Goal: Task Accomplishment & Management: Manage account settings

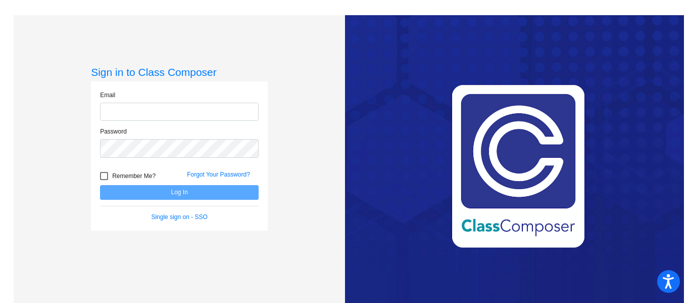
click at [232, 108] on input "email" at bounding box center [179, 112] width 159 height 19
type input "[PERSON_NAME][EMAIL_ADDRESS][PERSON_NAME][DOMAIN_NAME]"
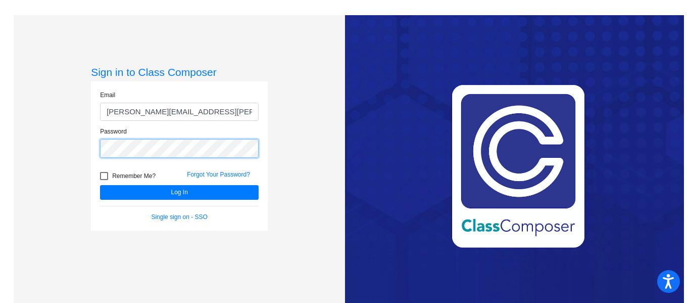
click at [100, 185] on button "Log In" at bounding box center [179, 192] width 159 height 15
click at [216, 173] on link "Forgot Your Password?" at bounding box center [218, 174] width 63 height 7
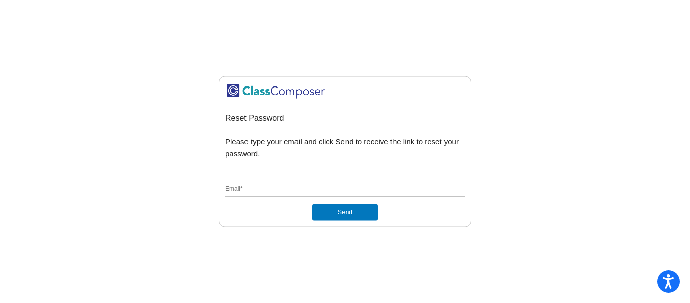
click at [305, 184] on div "Email *" at bounding box center [345, 186] width 240 height 19
click at [277, 191] on input "Email *" at bounding box center [345, 189] width 240 height 9
type input "[PERSON_NAME][EMAIL_ADDRESS][PERSON_NAME][DOMAIN_NAME]"
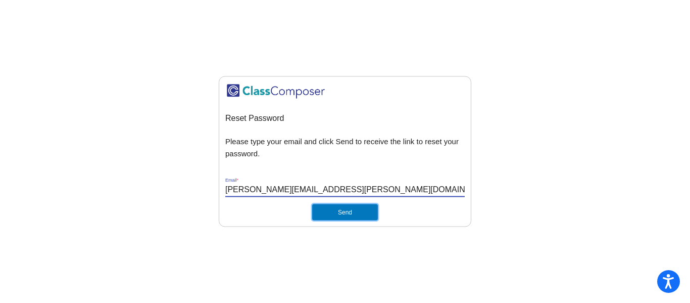
click at [326, 211] on button "Send" at bounding box center [345, 212] width 66 height 16
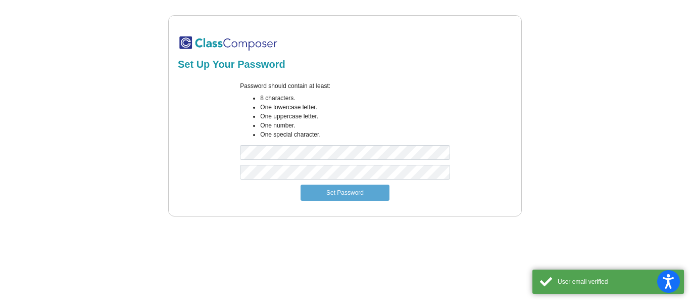
click at [302, 137] on li "One special character." at bounding box center [355, 134] width 190 height 9
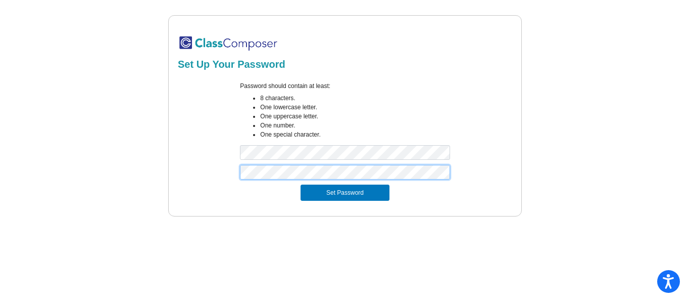
click at [301, 185] on button "Set Password" at bounding box center [345, 193] width 89 height 16
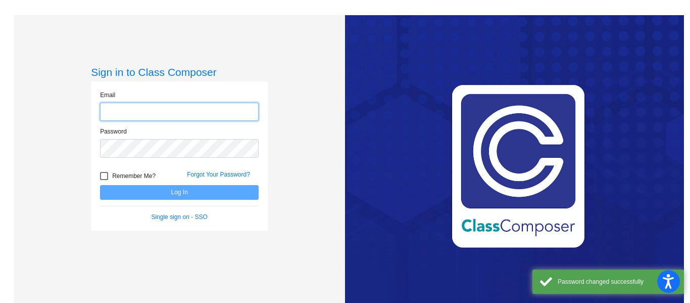
click at [213, 108] on input "email" at bounding box center [179, 112] width 159 height 19
type input "[PERSON_NAME][EMAIL_ADDRESS][PERSON_NAME][DOMAIN_NAME]"
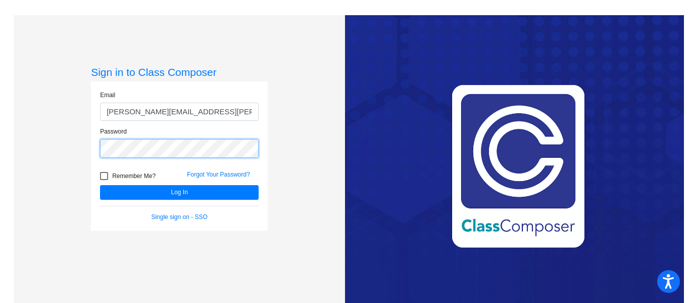
click at [100, 185] on button "Log In" at bounding box center [179, 192] width 159 height 15
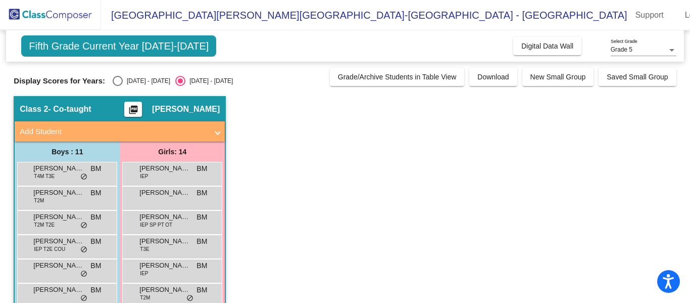
scroll to position [43, 0]
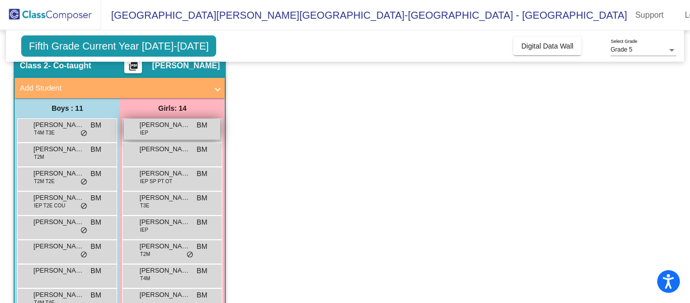
click at [154, 133] on div "[PERSON_NAME] BM lock do_not_disturb_alt" at bounding box center [172, 129] width 97 height 21
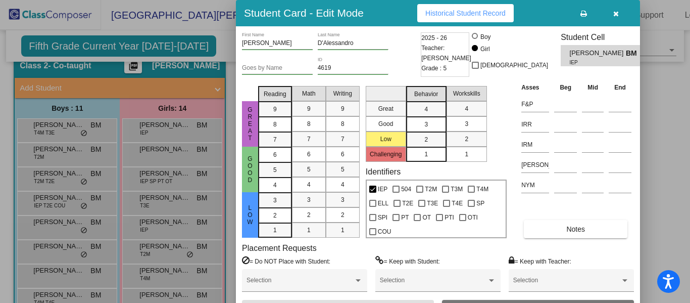
click at [164, 160] on div at bounding box center [345, 151] width 690 height 303
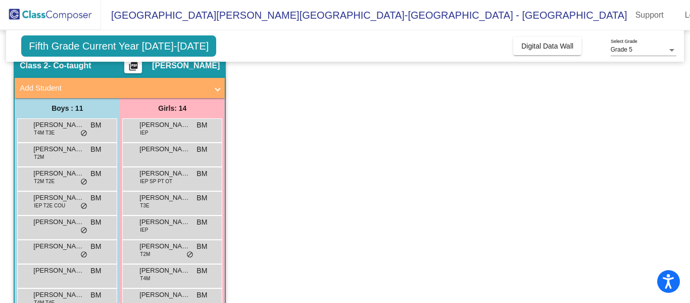
click at [164, 160] on div "[PERSON_NAME] lock do_not_disturb_alt" at bounding box center [172, 153] width 97 height 21
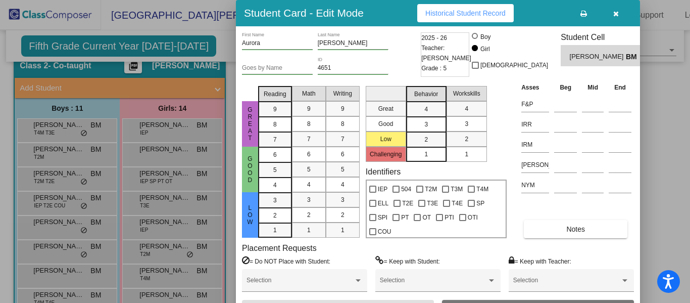
click at [168, 185] on div at bounding box center [345, 151] width 690 height 303
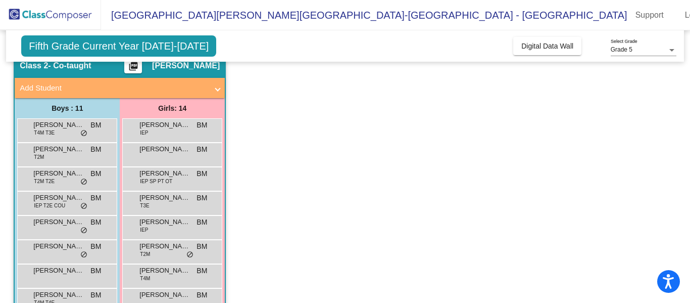
click at [168, 185] on span "IEP SP PT OT" at bounding box center [156, 181] width 32 height 8
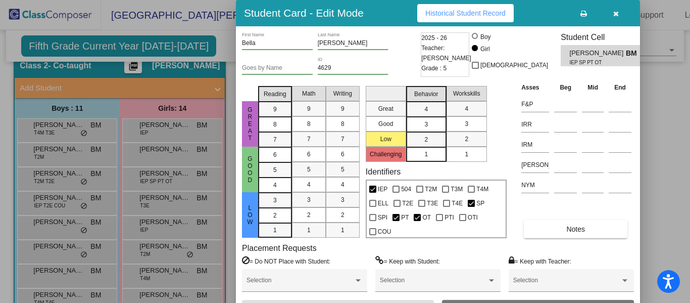
click at [169, 206] on div at bounding box center [345, 151] width 690 height 303
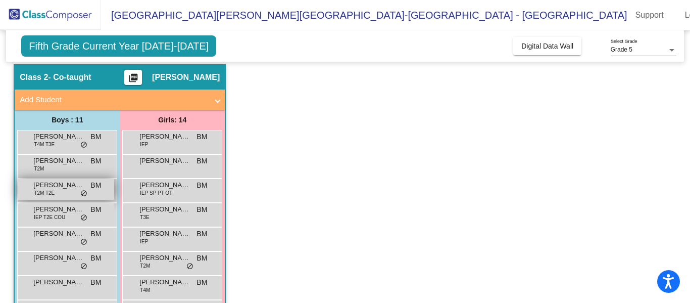
scroll to position [0, 0]
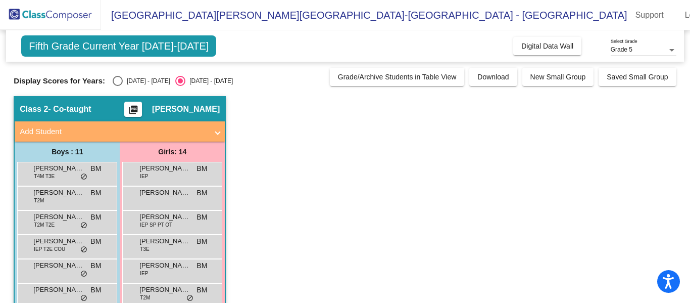
click at [117, 79] on div "Select an option" at bounding box center [118, 81] width 10 height 10
click at [117, 86] on input "[DATE] - [DATE]" at bounding box center [117, 86] width 1 height 1
radio input "true"
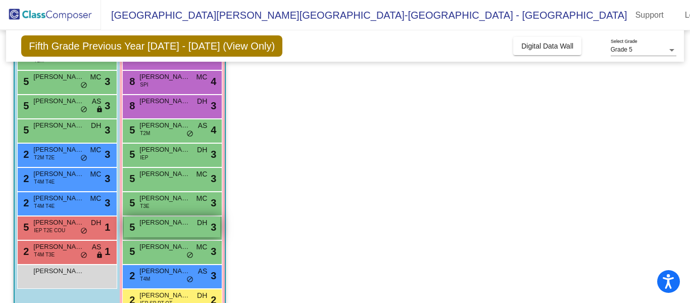
scroll to position [140, 0]
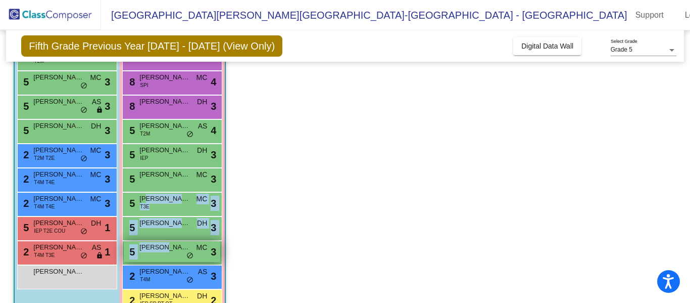
drag, startPoint x: 147, startPoint y: 201, endPoint x: 164, endPoint y: 250, distance: 52.3
click at [164, 250] on div "8 [PERSON_NAME] AS lock do_not_disturb_alt 4 8 [PERSON_NAME] AS lock do_not_dis…" at bounding box center [172, 192] width 100 height 340
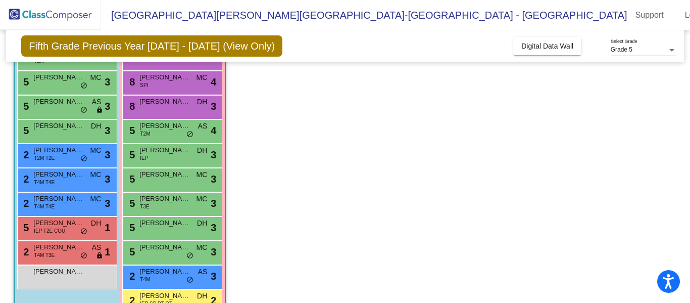
click at [321, 179] on app-classroom "Class 2 - Co-taught picture_as_pdf [PERSON_NAME] Add Student First Name Last Na…" at bounding box center [345, 168] width 663 height 422
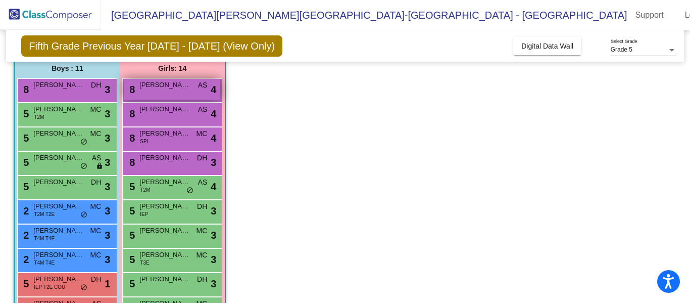
scroll to position [83, 0]
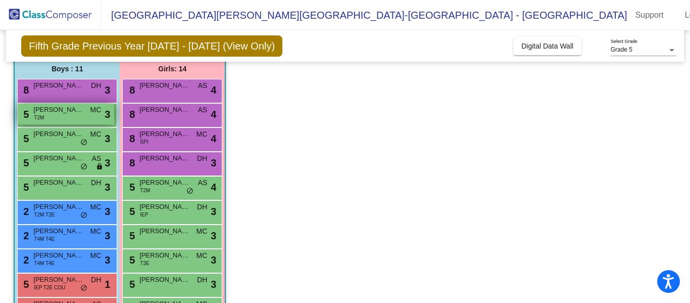
click at [58, 109] on span "[PERSON_NAME]" at bounding box center [58, 110] width 51 height 10
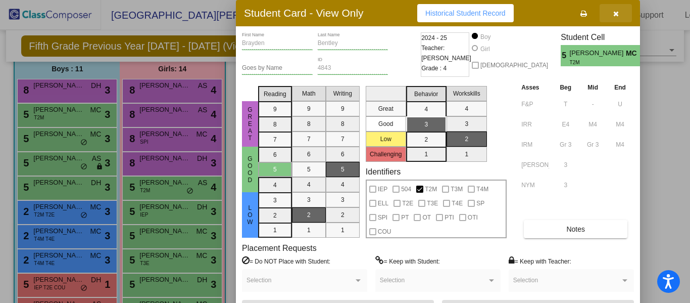
click at [612, 10] on button "button" at bounding box center [616, 13] width 32 height 18
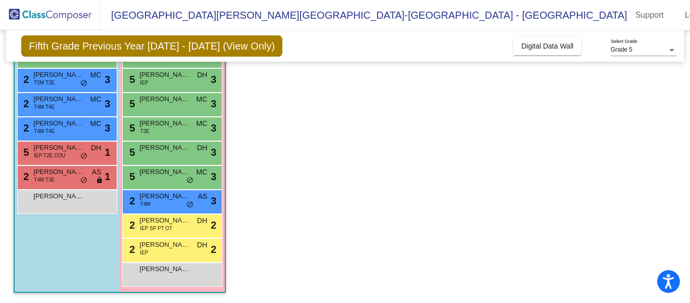
scroll to position [0, 0]
